Goal: Complete application form

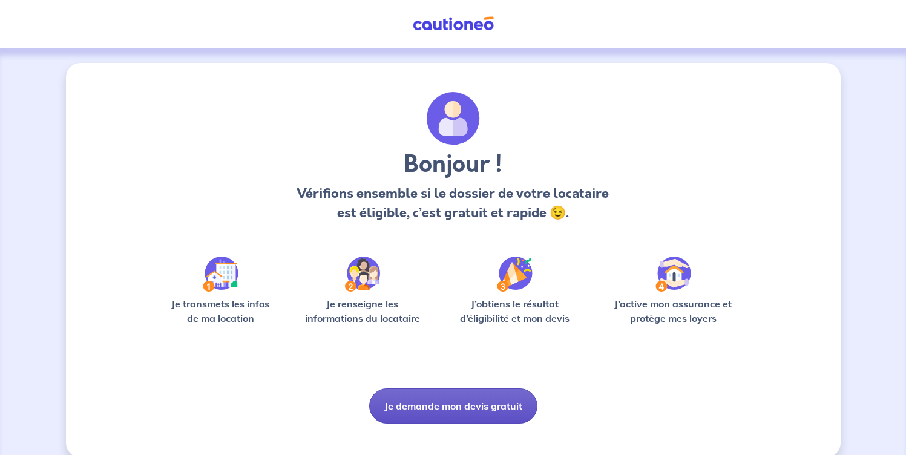
click at [448, 403] on button "Je demande mon devis gratuit" at bounding box center [453, 406] width 168 height 35
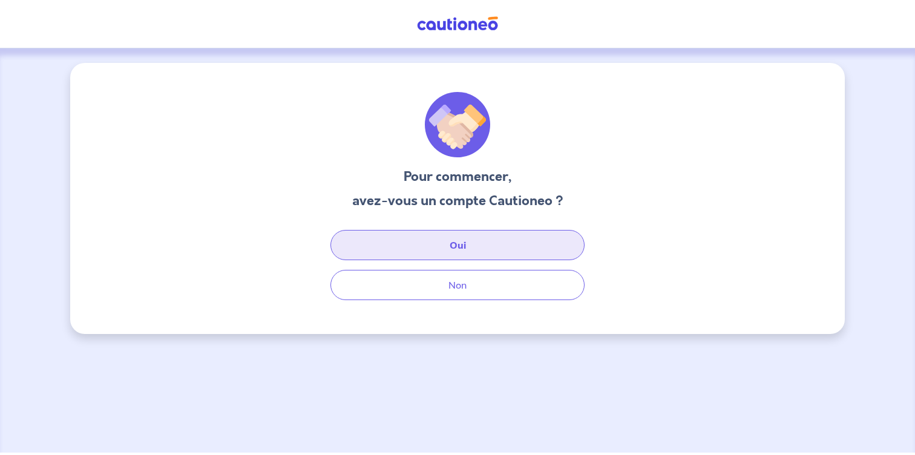
click at [439, 242] on button "Oui" at bounding box center [458, 245] width 254 height 30
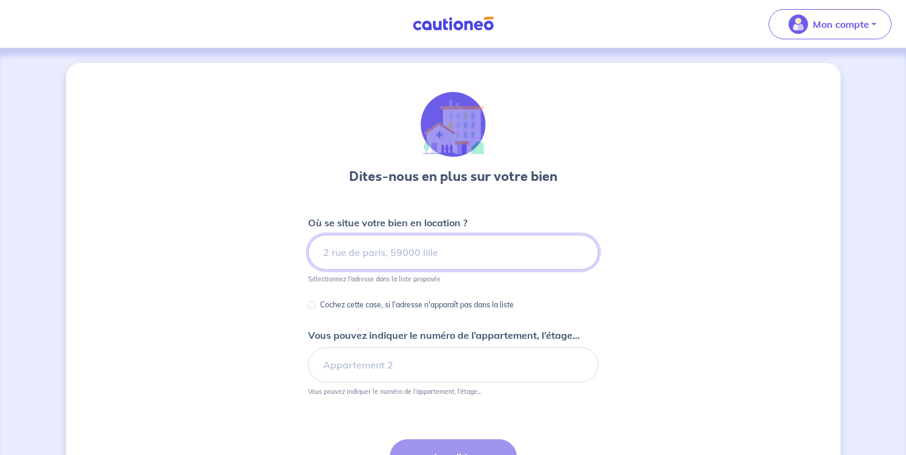
click at [431, 253] on input at bounding box center [453, 252] width 291 height 35
click at [415, 255] on input "[STREET_ADDRESS]" at bounding box center [453, 252] width 291 height 35
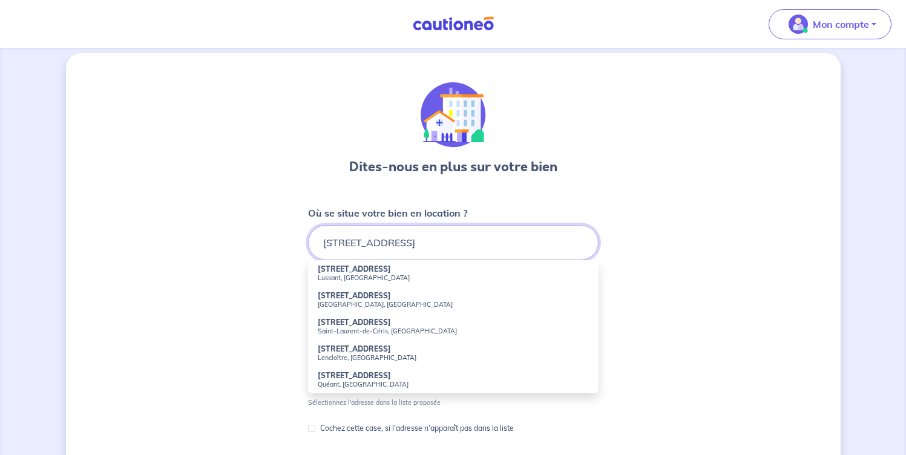
scroll to position [38, 0]
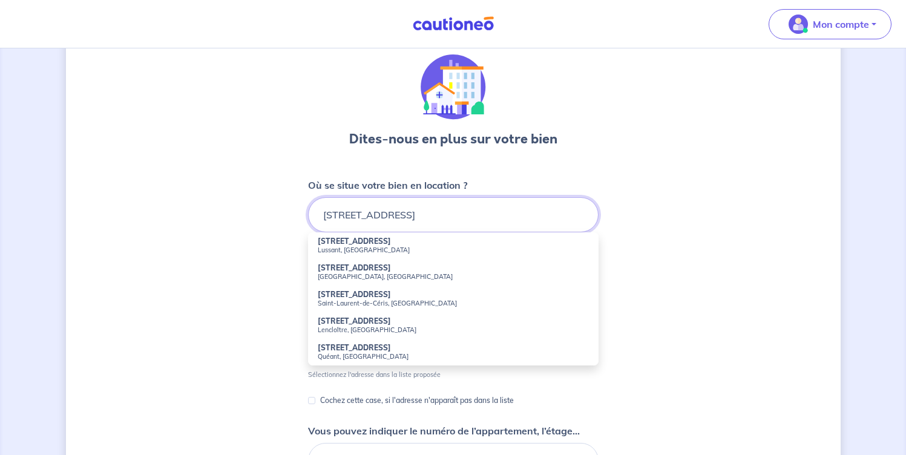
type input "[STREET_ADDRESS]"
click at [537, 210] on input "[STREET_ADDRESS]" at bounding box center [453, 214] width 291 height 35
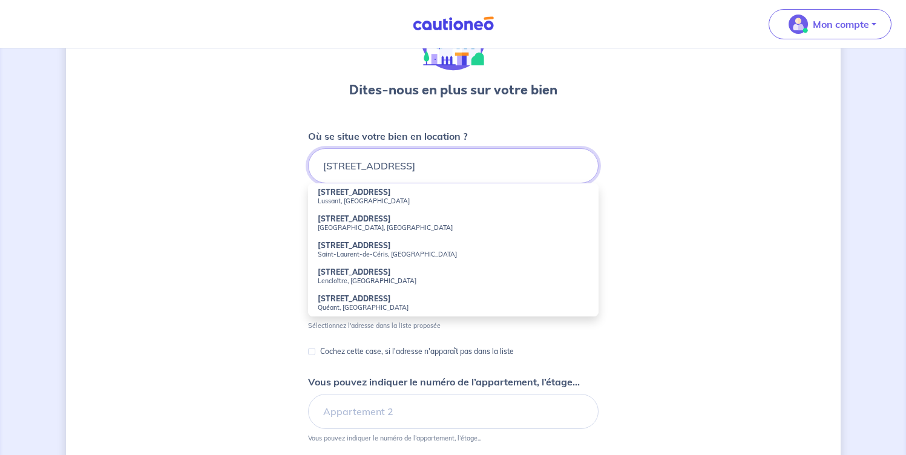
scroll to position [93, 0]
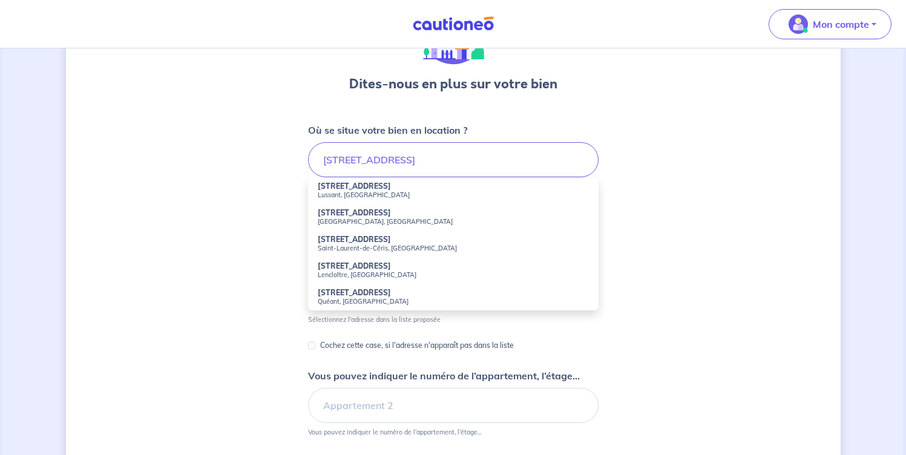
click at [318, 344] on div "Cochez cette case, si l'adresse n'apparaît pas dans la liste" at bounding box center [411, 345] width 206 height 15
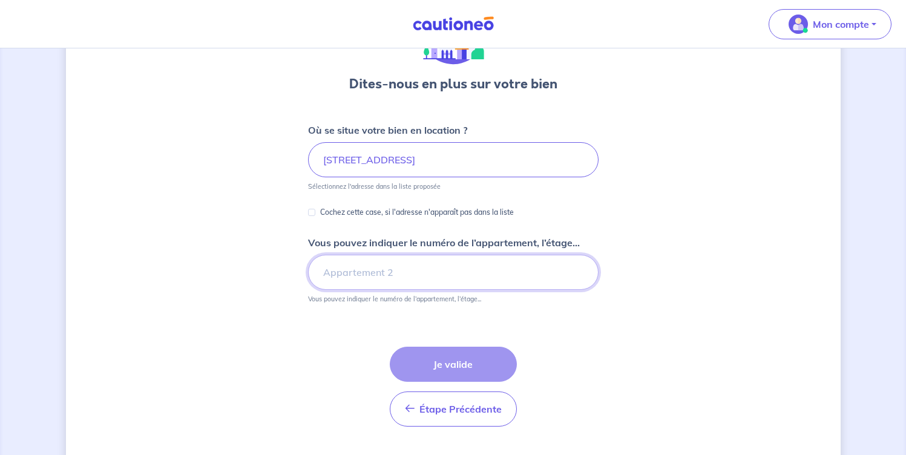
click at [356, 269] on input "Vous pouvez indiquer le numéro de l’appartement, l’étage..." at bounding box center [453, 272] width 291 height 35
click at [439, 366] on div "Étape Précédente Précédent Je valide Je valide" at bounding box center [453, 387] width 127 height 80
click at [344, 273] on input "Vous pouvez indiquer le numéro de l’appartement, l’étage..." at bounding box center [453, 272] width 291 height 35
type input "1er étage"
click at [452, 364] on div "Étape Précédente Précédent Je valide Je valide" at bounding box center [453, 387] width 127 height 80
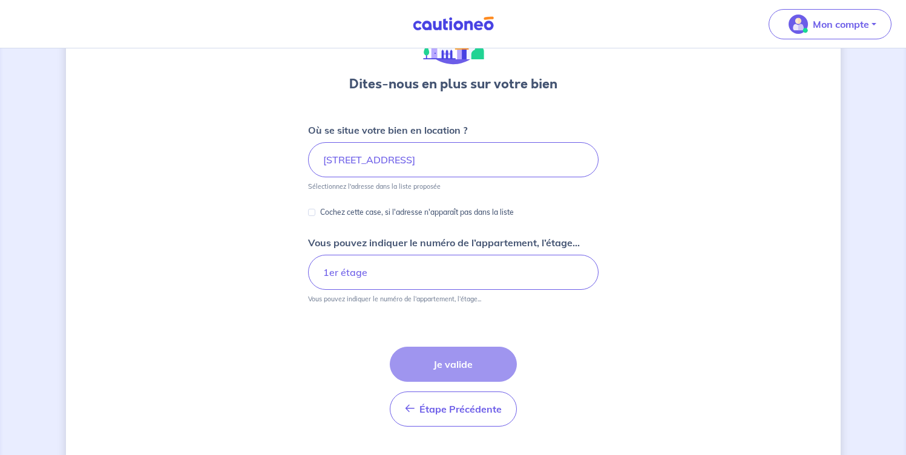
click at [475, 365] on div "Étape Précédente Précédent Je valide Je valide" at bounding box center [453, 387] width 127 height 80
click at [427, 278] on input "1er étage" at bounding box center [453, 272] width 291 height 35
click at [311, 212] on input "Cochez cette case, si l'adresse n'apparaît pas dans la liste" at bounding box center [311, 212] width 7 height 7
checkbox input "true"
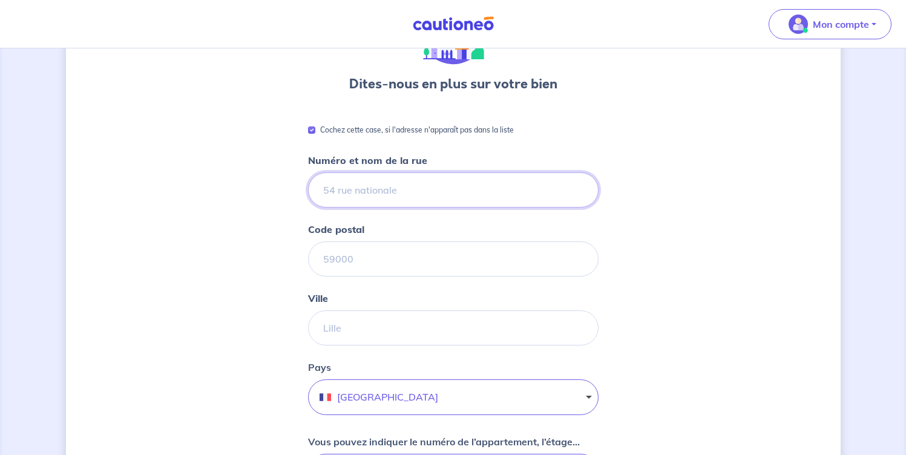
click at [398, 185] on input "Numéro et nom de la rue" at bounding box center [453, 190] width 291 height 35
type input "46 bis Grand rue"
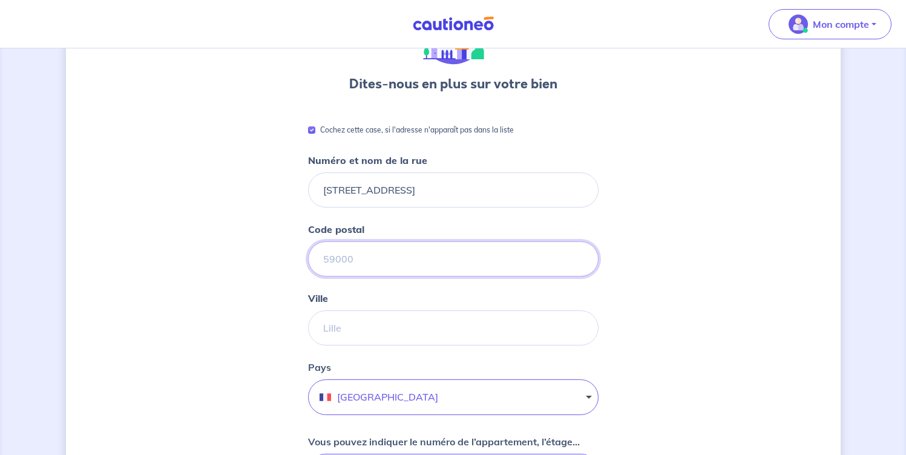
click at [383, 255] on input "Code postal" at bounding box center [453, 259] width 291 height 35
type input "26700"
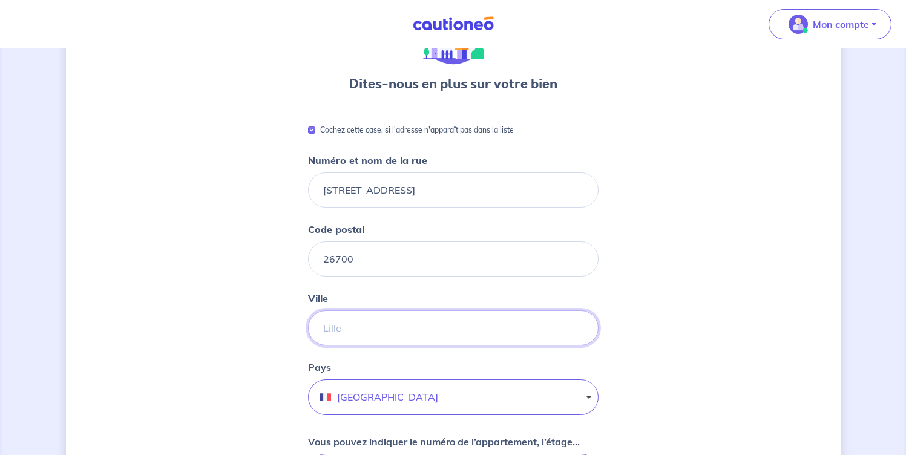
click at [347, 333] on input "Ville" at bounding box center [453, 328] width 291 height 35
click at [463, 322] on input "Pierrelatte" at bounding box center [453, 328] width 291 height 35
type input "Pierrelatte"
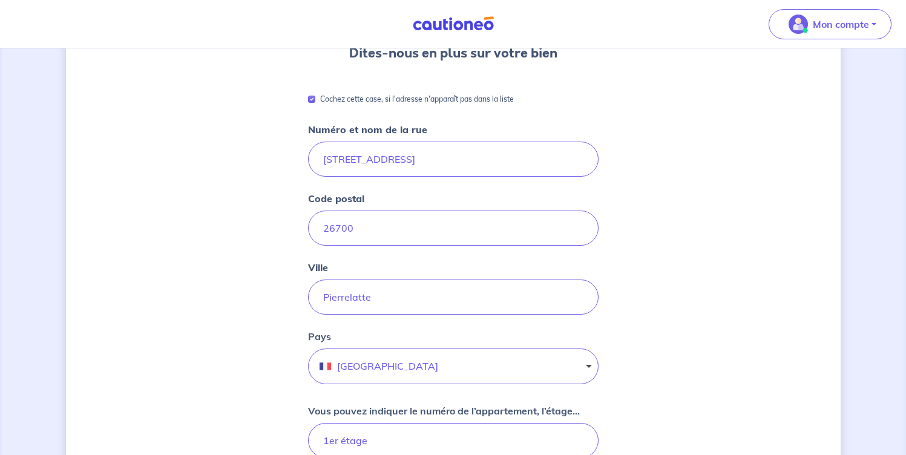
scroll to position [426, 0]
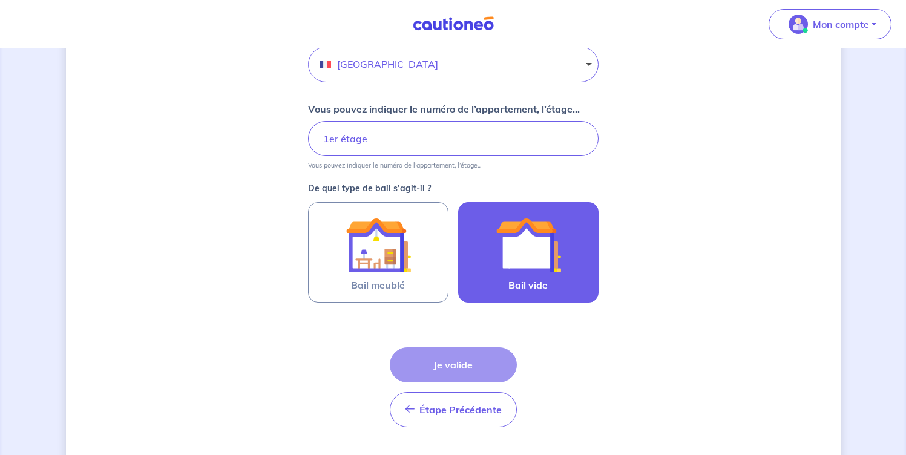
click at [529, 268] on img at bounding box center [528, 244] width 65 height 65
click at [0, 0] on input "Bail vide" at bounding box center [0, 0] width 0 height 0
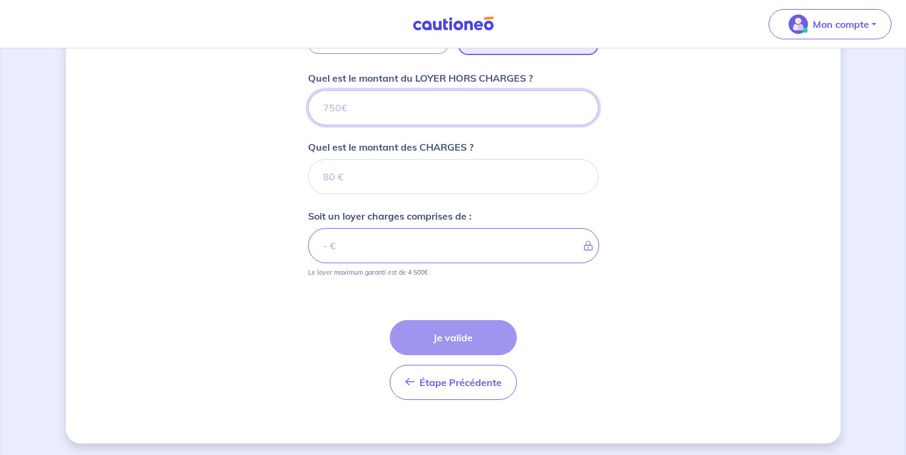
scroll to position [677, 0]
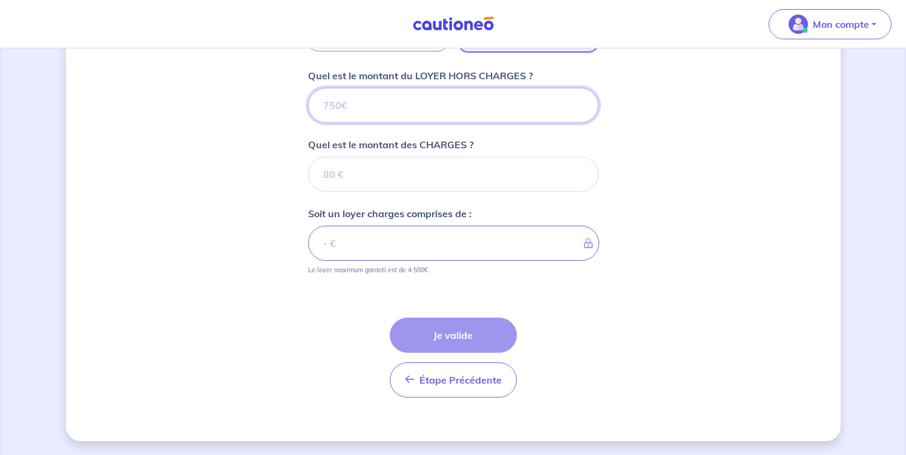
type input "5"
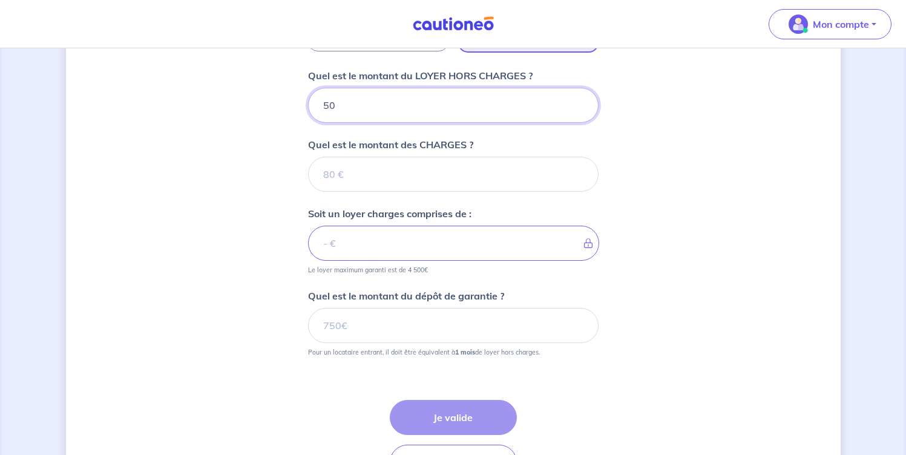
type input "500"
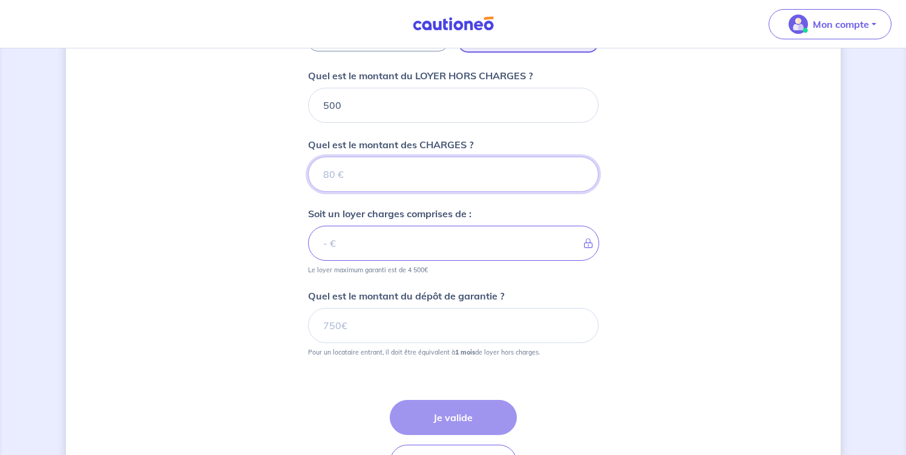
click at [393, 173] on input "Quel est le montant des CHARGES ?" at bounding box center [453, 174] width 291 height 35
type input "11"
type input "511"
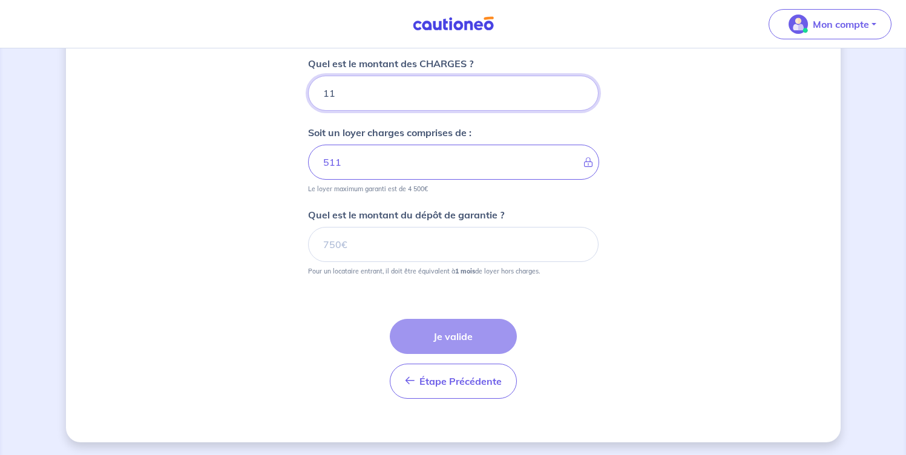
scroll to position [759, 0]
type input "11"
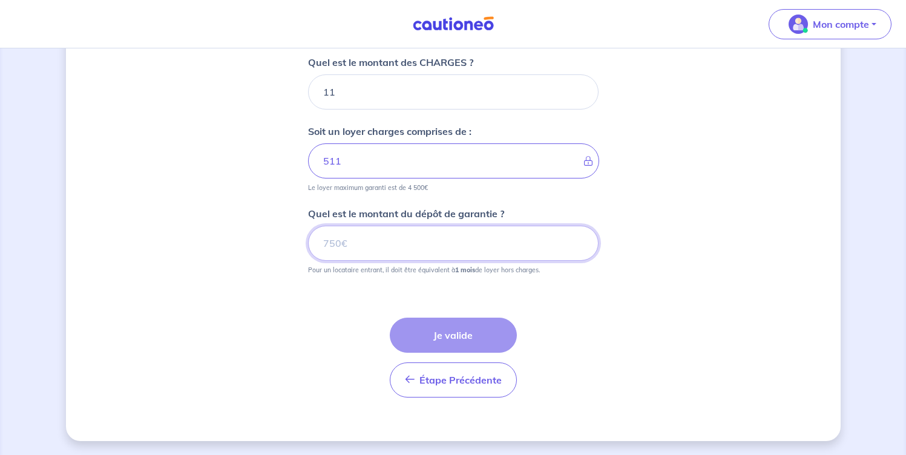
click at [341, 249] on input "Quel est le montant du dépôt de garantie ?" at bounding box center [453, 243] width 291 height 35
type input "500"
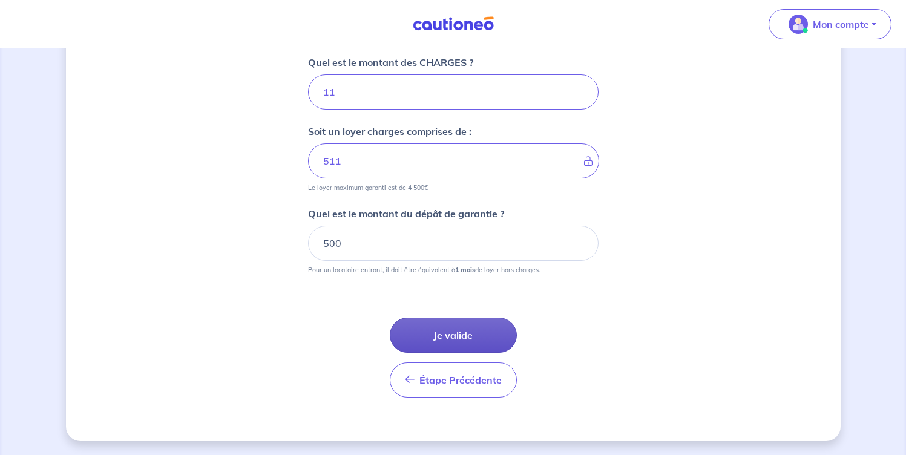
click at [424, 342] on button "Je valide" at bounding box center [453, 335] width 127 height 35
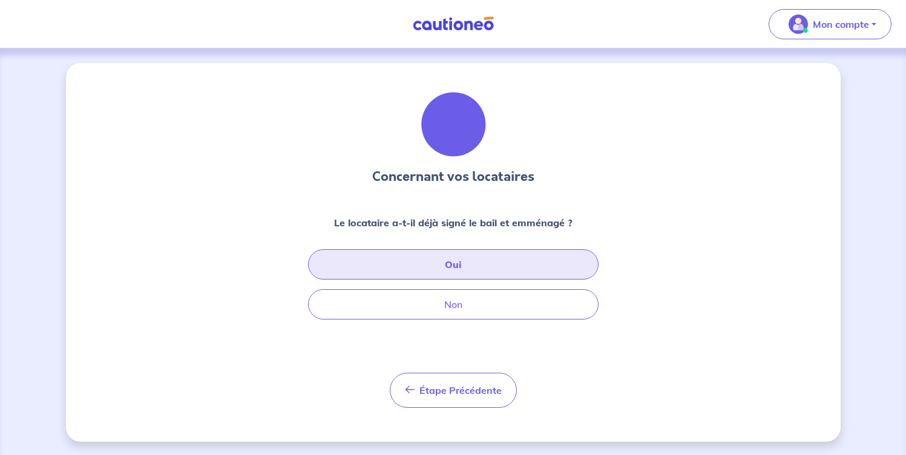
click at [515, 260] on button "Oui" at bounding box center [453, 264] width 291 height 30
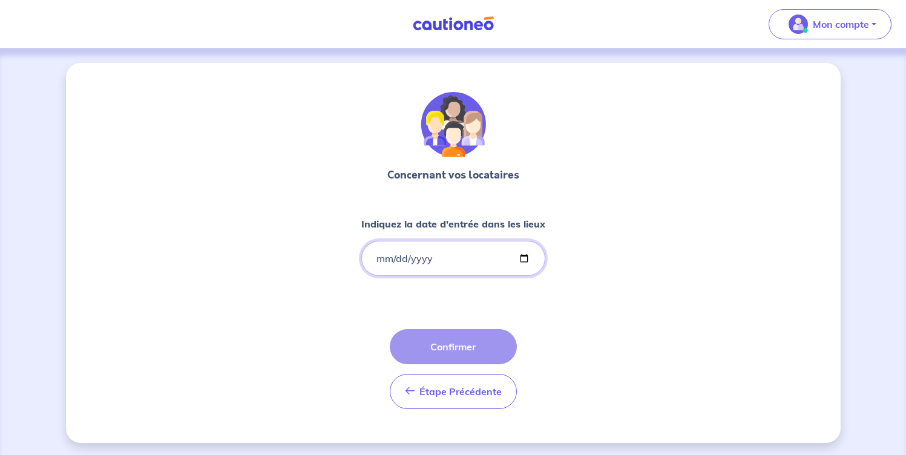
click at [382, 257] on input "Indiquez la date d'entrée dans les lieux" at bounding box center [453, 258] width 184 height 35
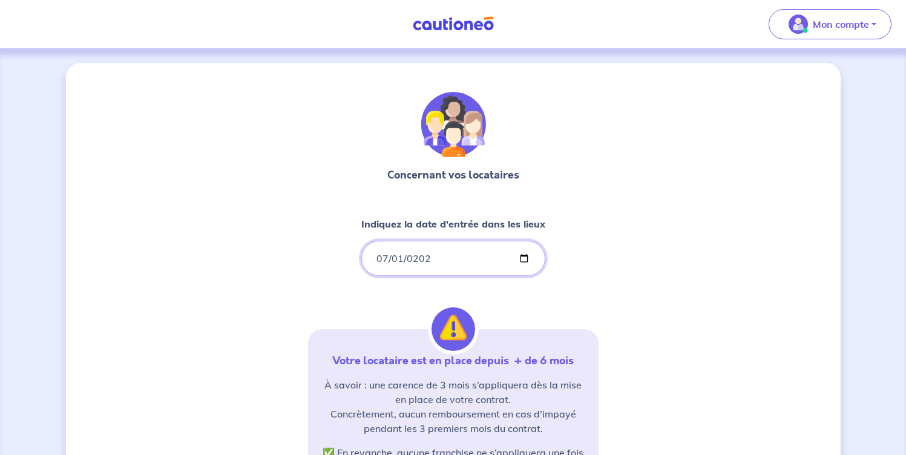
type input "2025-07-01"
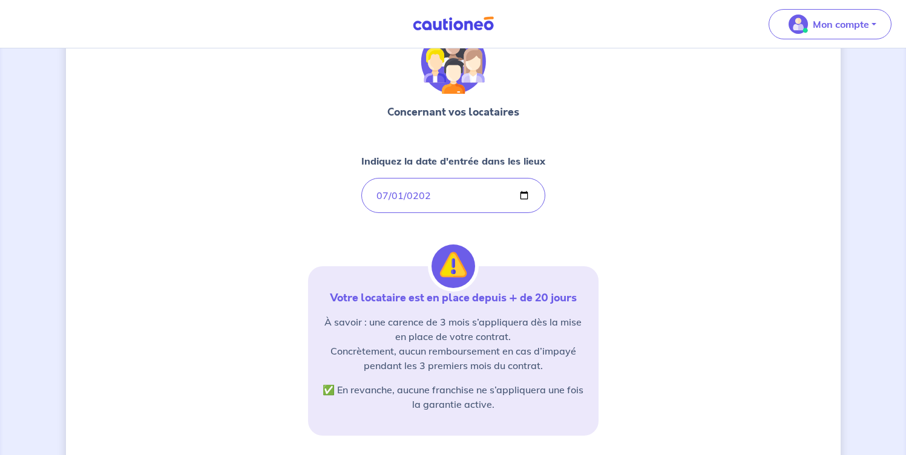
scroll to position [176, 0]
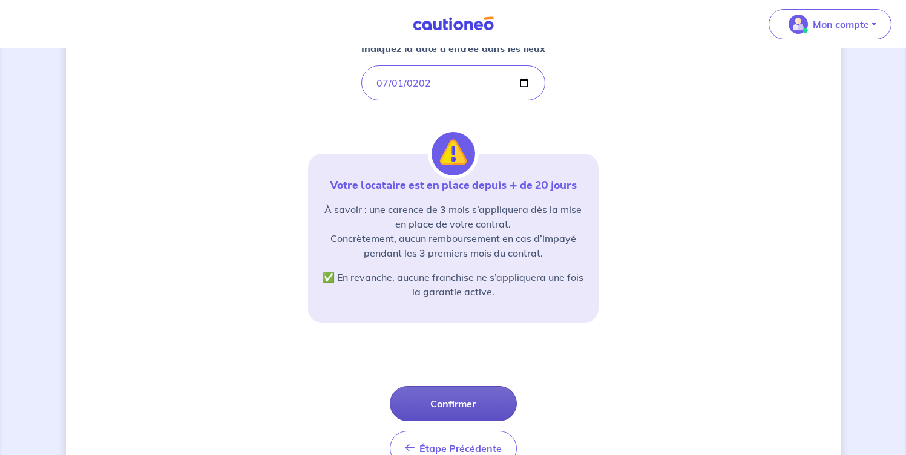
click at [443, 406] on button "Confirmer" at bounding box center [453, 403] width 127 height 35
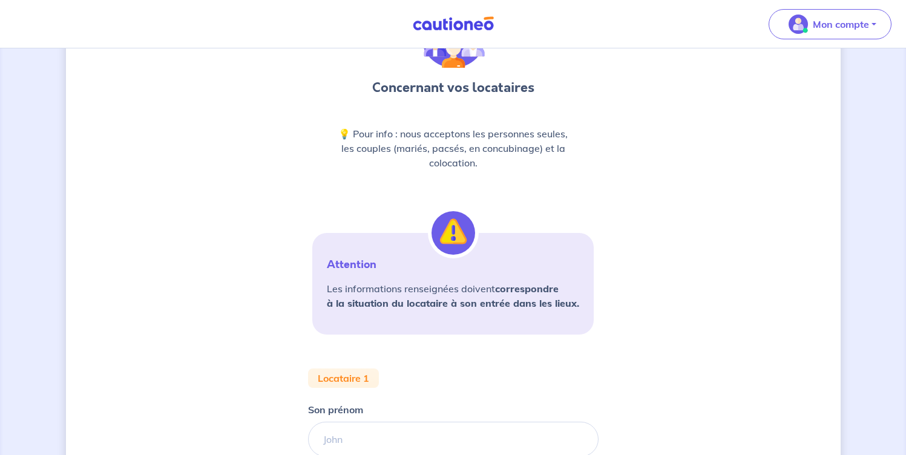
scroll to position [224, 0]
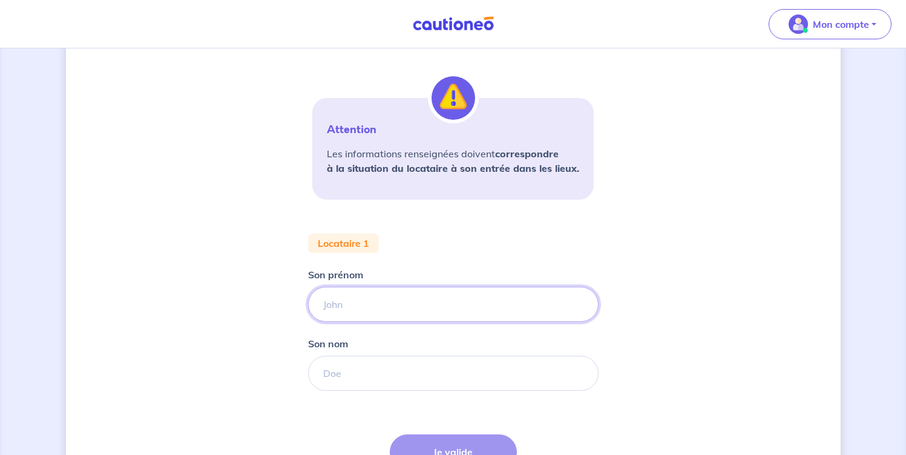
click at [363, 315] on input "Son prénom" at bounding box center [453, 304] width 291 height 35
type input "Maxime"
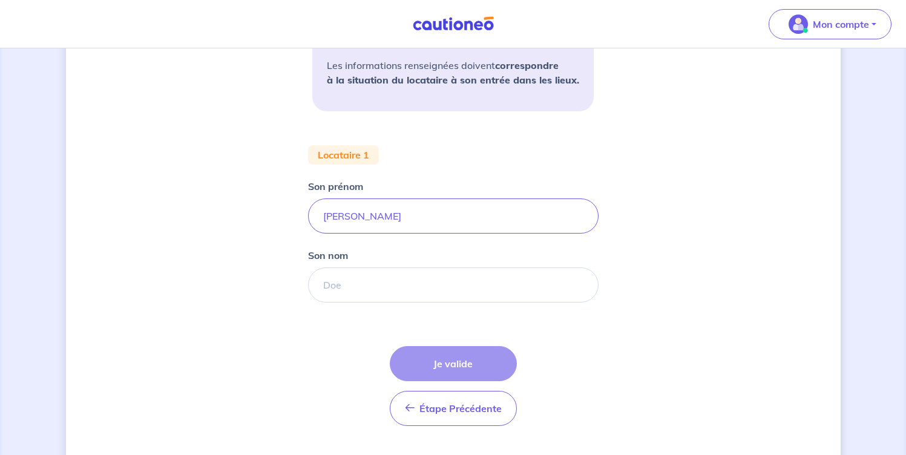
scroll to position [341, 0]
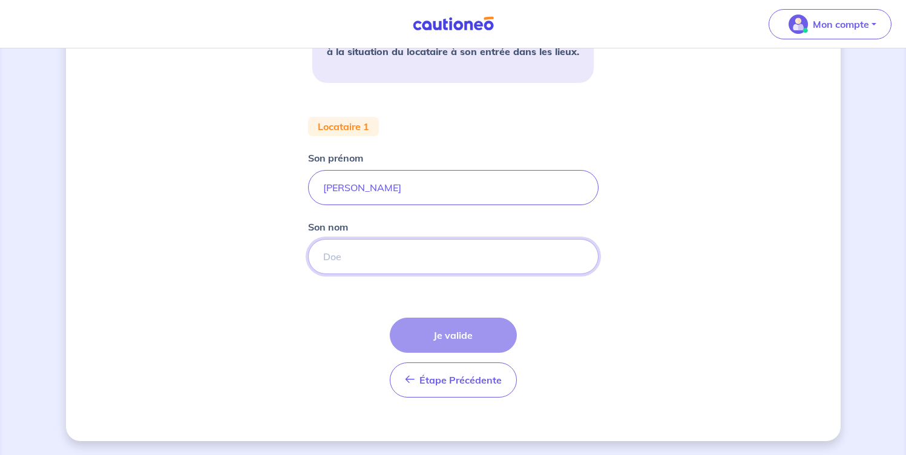
click at [394, 252] on input "Son nom" at bounding box center [453, 256] width 291 height 35
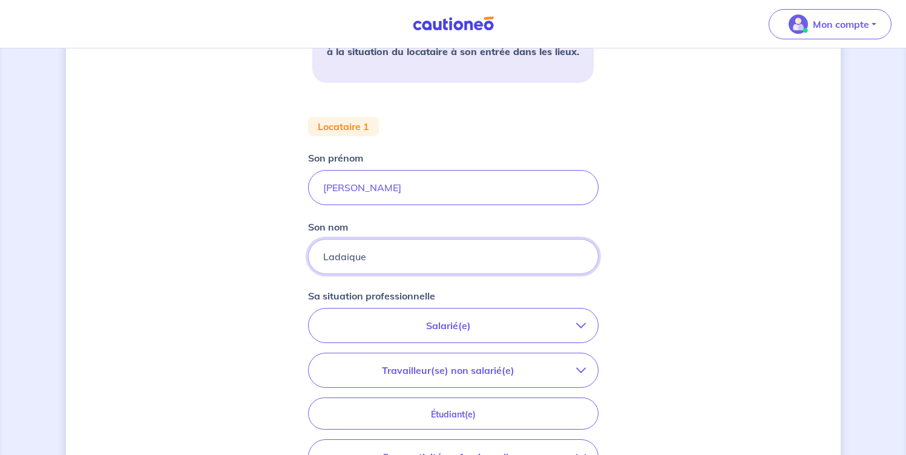
type input "Ladaique"
click at [512, 324] on p "Salarié(e)" at bounding box center [448, 325] width 255 height 15
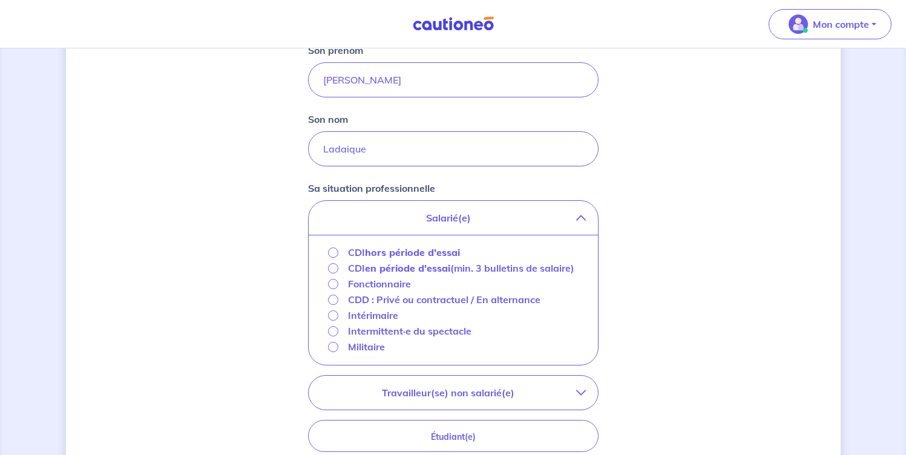
scroll to position [452, 0]
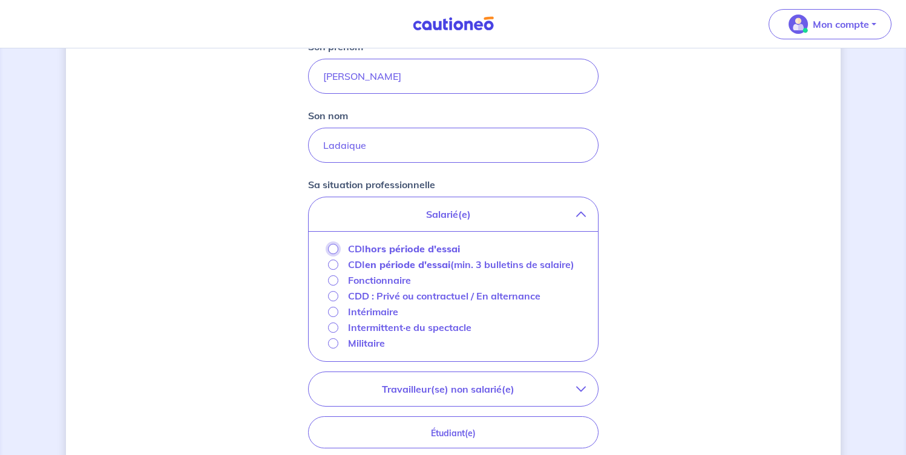
click at [332, 248] on input "CDI hors période d'essai" at bounding box center [333, 249] width 10 height 10
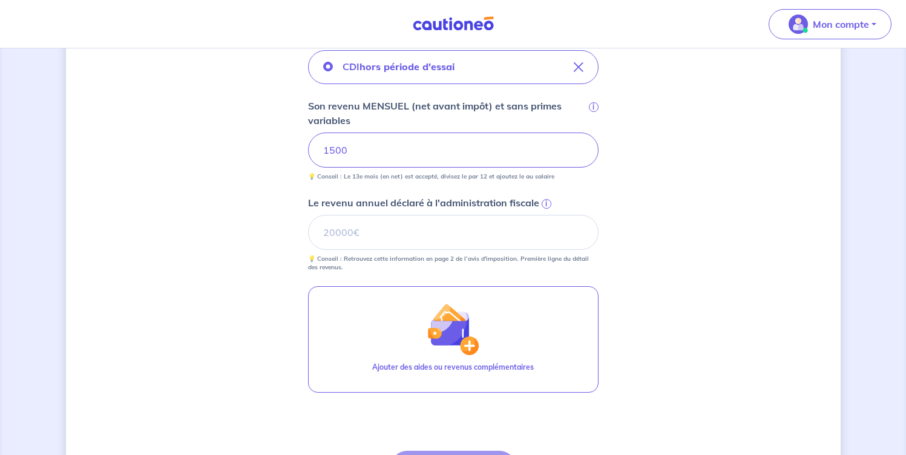
scroll to position [733, 0]
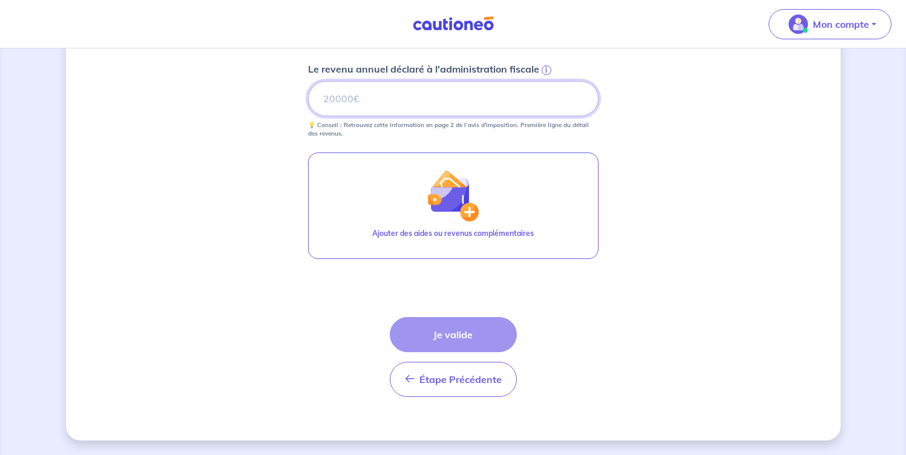
click at [360, 101] on input "Le revenu annuel déclaré à l'administration fiscale i" at bounding box center [453, 98] width 291 height 35
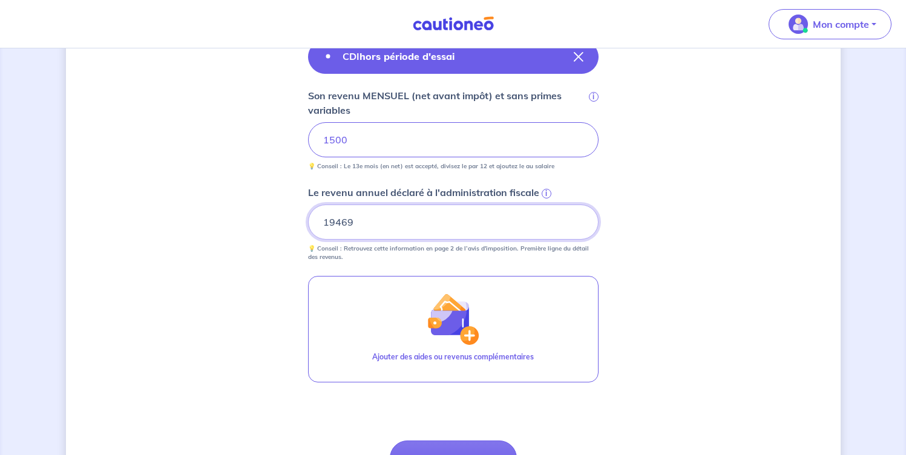
scroll to position [502, 0]
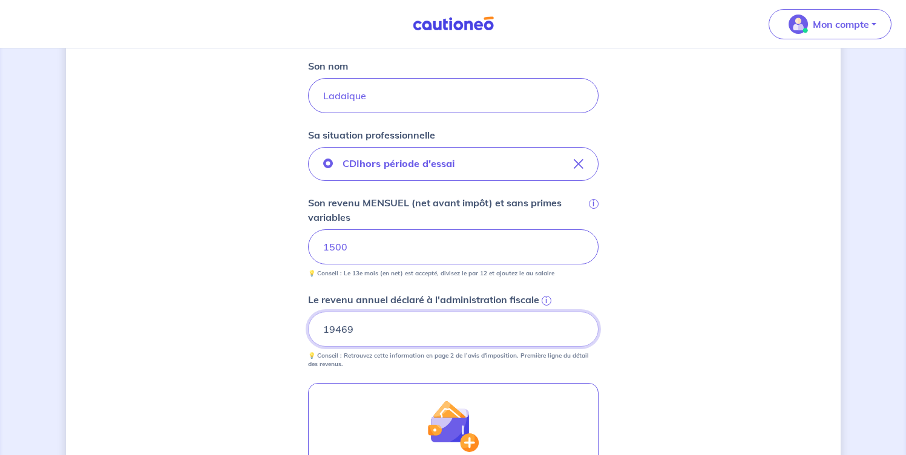
type input "19469"
click at [336, 246] on input "1500" at bounding box center [453, 246] width 291 height 35
click at [489, 188] on div "CDI hors période d'essai Son revenu MENSUEL (net avant impôt) et sans primes va…" at bounding box center [453, 258] width 291 height 222
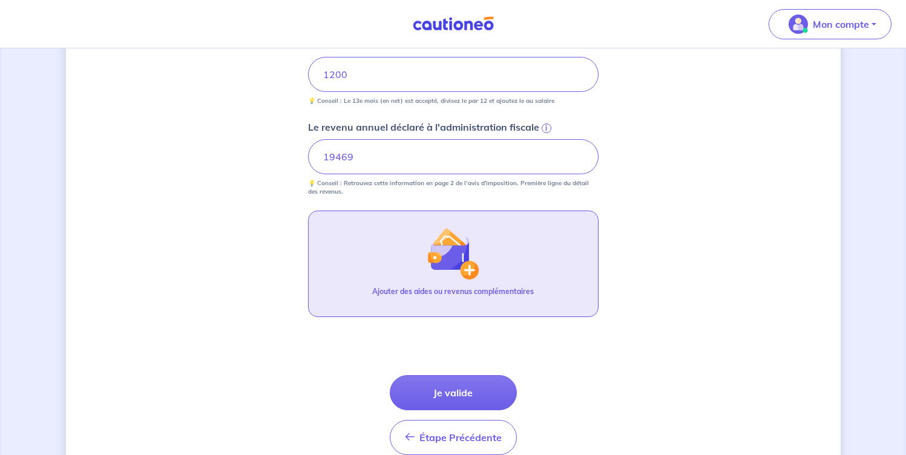
scroll to position [733, 0]
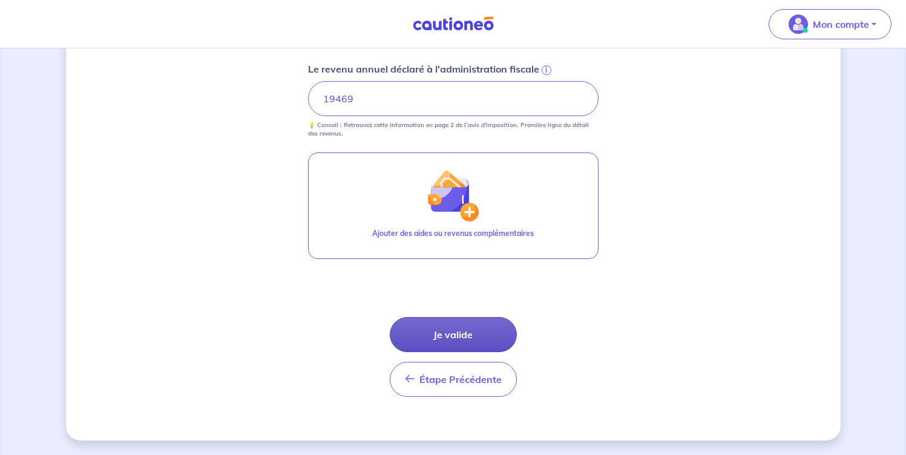
click at [464, 336] on button "Je valide" at bounding box center [453, 334] width 127 height 35
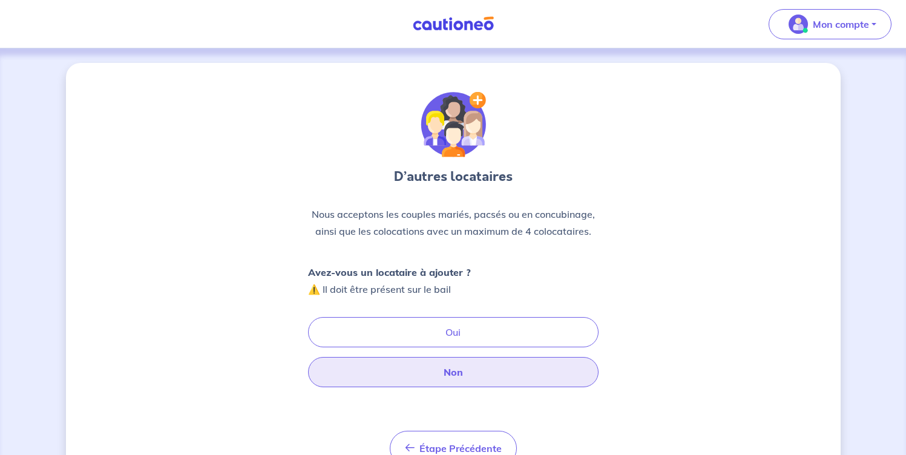
click at [462, 371] on button "Non" at bounding box center [453, 372] width 291 height 30
